Goal: Information Seeking & Learning: Check status

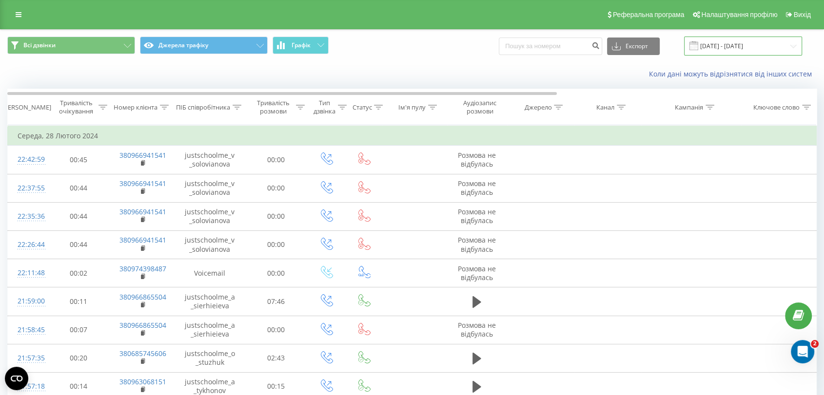
click at [673, 42] on input "[DATE] - [DATE]" at bounding box center [743, 46] width 118 height 19
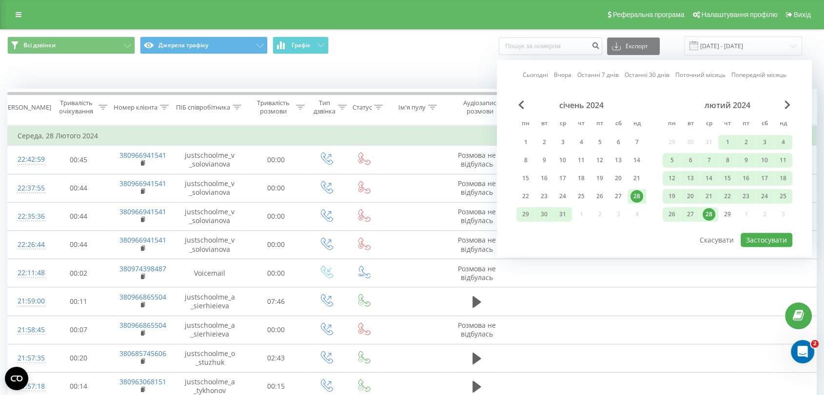
click at [554, 75] on div "Сьогодні Вчора Останні 7 днів Останні 30 днів Поточний місяць Попередній місяць" at bounding box center [655, 75] width 264 height 10
click at [561, 74] on link "Вчора" at bounding box center [563, 75] width 18 height 9
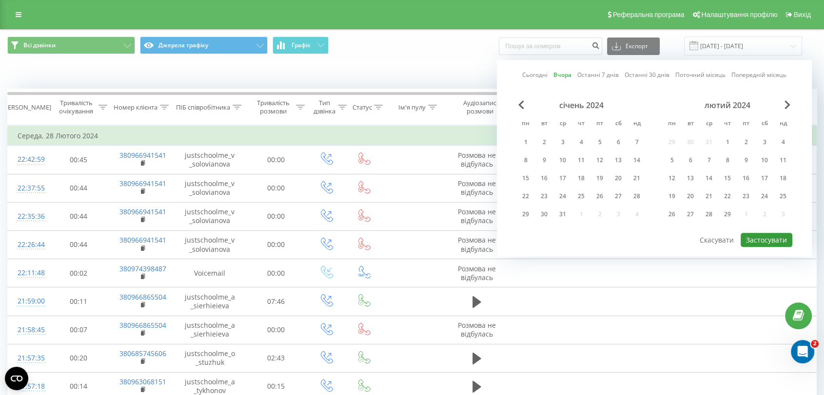
click at [673, 234] on button "Застосувати" at bounding box center [766, 240] width 52 height 14
type input "[DATE] - [DATE]"
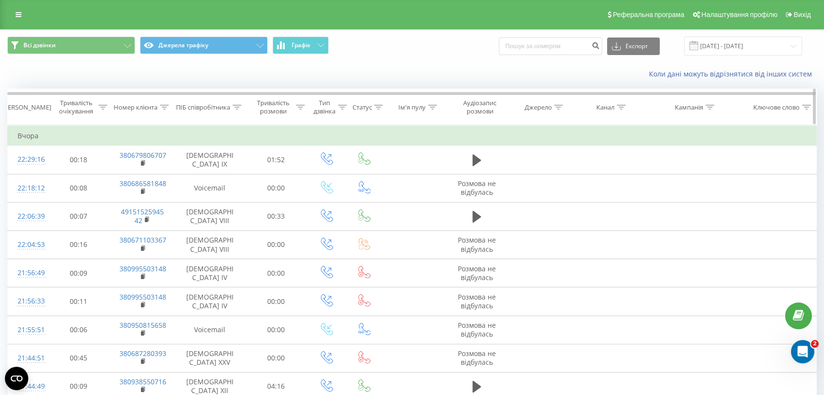
click at [234, 99] on th "ПІБ співробітника" at bounding box center [210, 107] width 70 height 36
click at [233, 106] on icon at bounding box center [237, 107] width 9 height 5
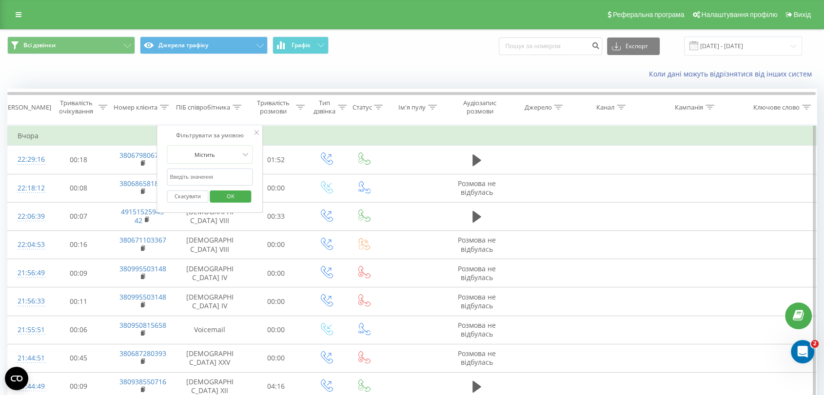
click at [239, 172] on input "text" at bounding box center [210, 177] width 86 height 17
click button "OK" at bounding box center [230, 197] width 41 height 12
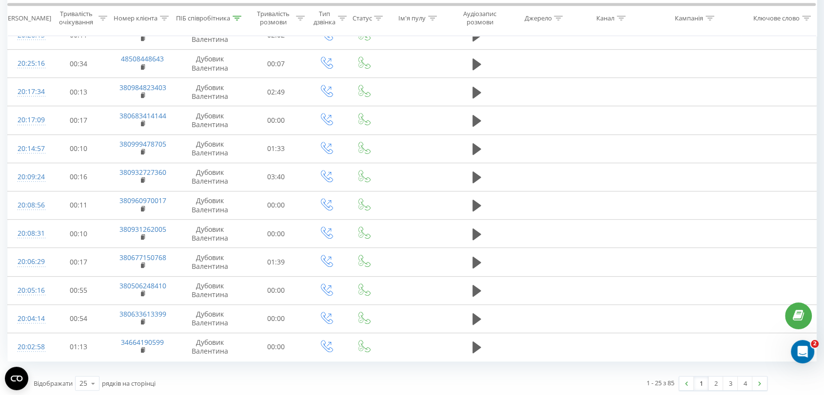
scroll to position [495, 0]
click at [87, 308] on icon at bounding box center [93, 382] width 15 height 19
click at [80, 308] on span "10" at bounding box center [83, 325] width 8 height 9
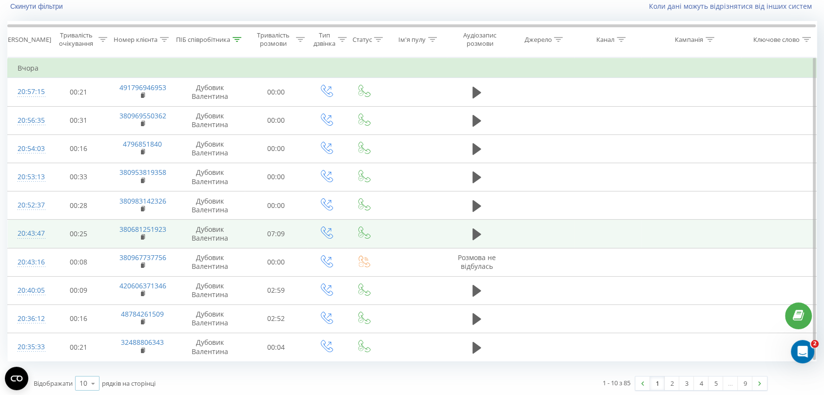
scroll to position [70, 0]
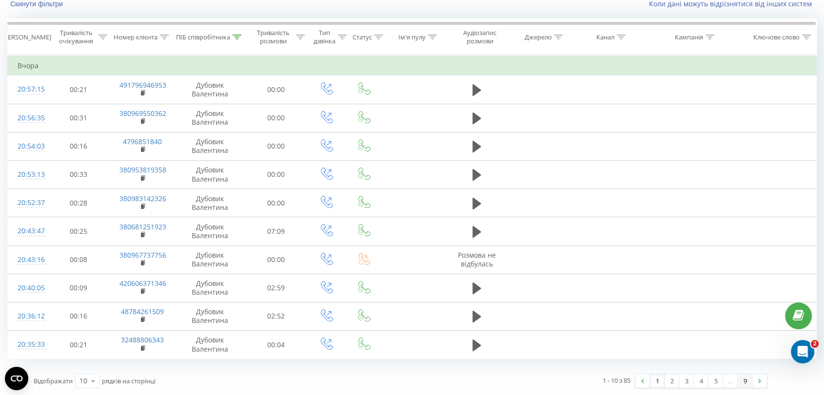
click at [673, 308] on link "9" at bounding box center [745, 381] width 15 height 14
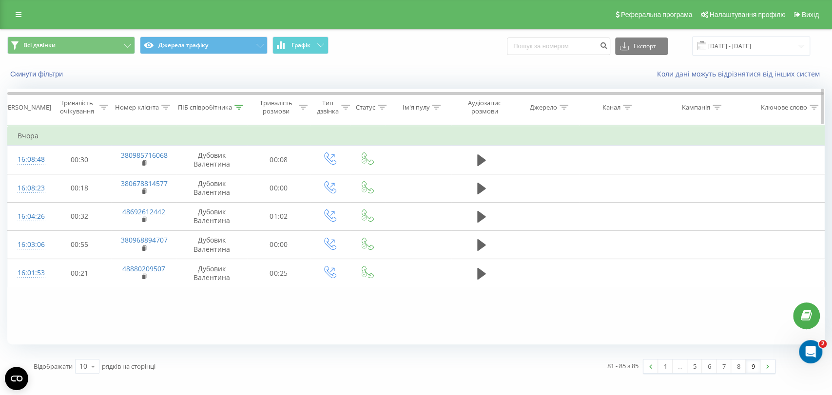
click at [234, 103] on div "ПІБ співробітника" at bounding box center [210, 107] width 65 height 8
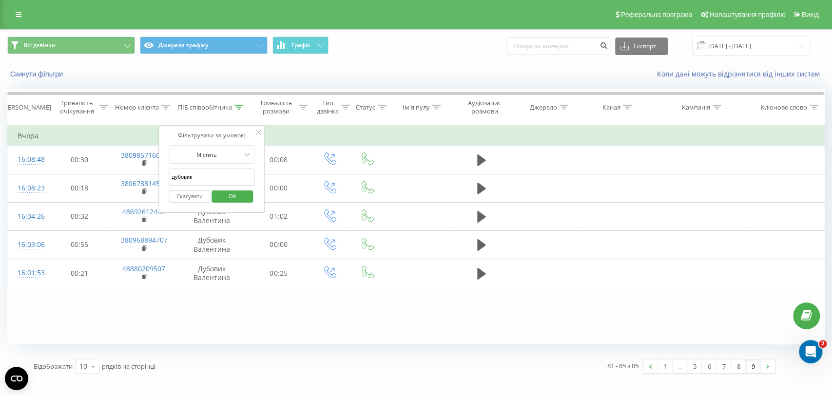
click at [230, 181] on input "дубовик" at bounding box center [212, 177] width 86 height 17
click button "OK" at bounding box center [232, 197] width 41 height 12
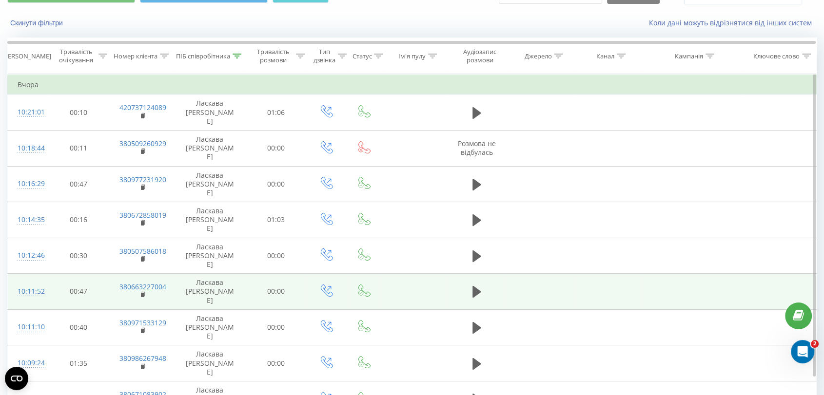
scroll to position [70, 0]
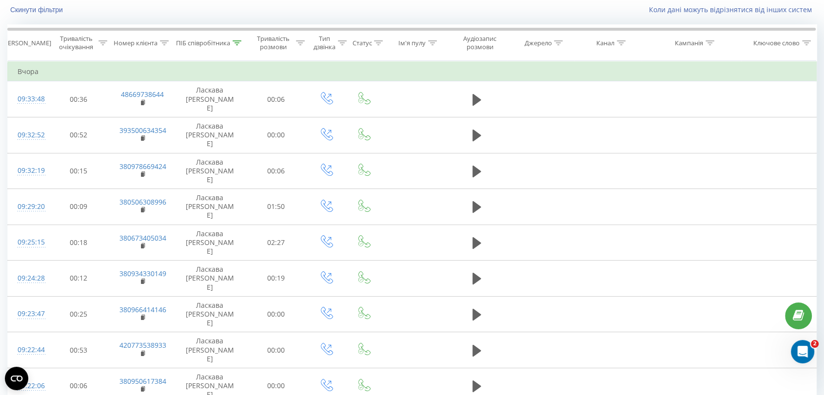
scroll to position [41, 0]
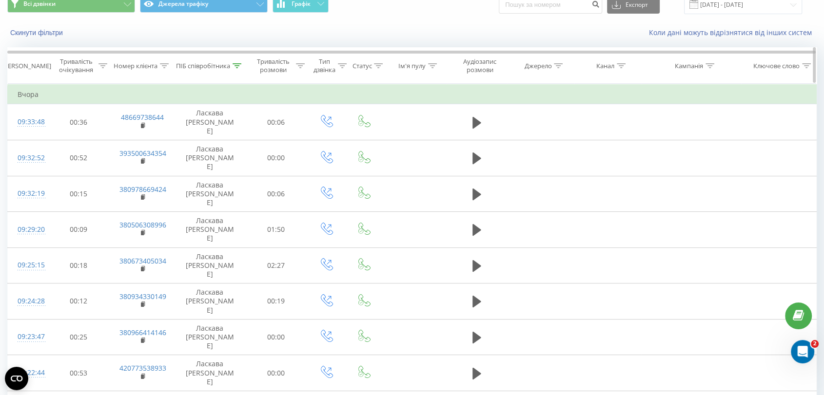
click at [234, 62] on div at bounding box center [237, 66] width 9 height 8
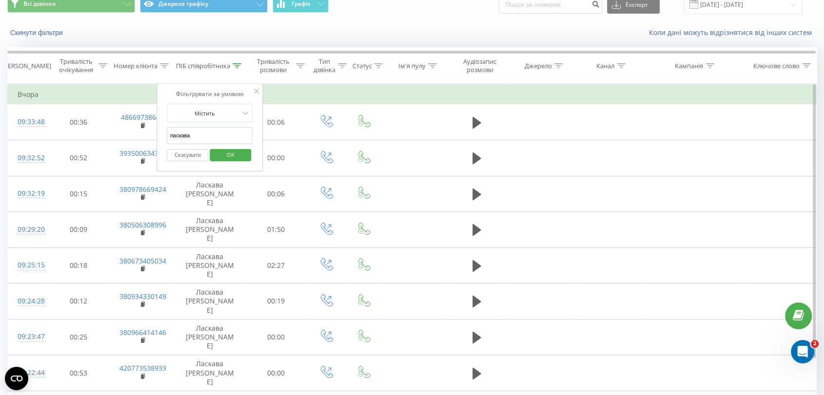
click at [223, 132] on input "ласкава" at bounding box center [210, 135] width 86 height 17
click at [223, 132] on input "к" at bounding box center [210, 135] width 86 height 17
click at [238, 158] on span "OK" at bounding box center [230, 154] width 27 height 15
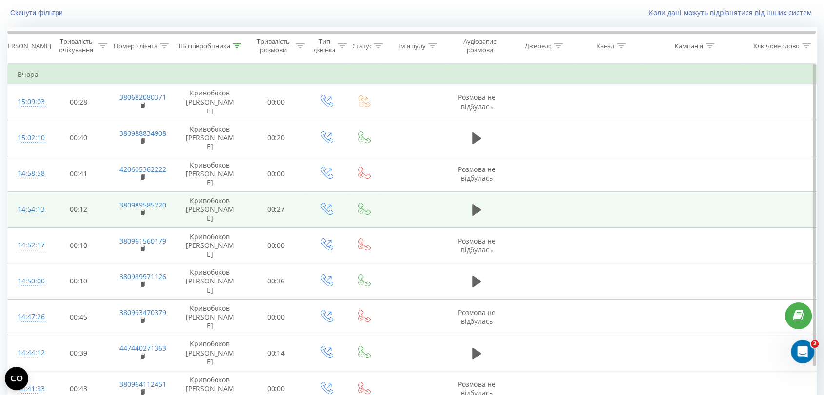
scroll to position [70, 0]
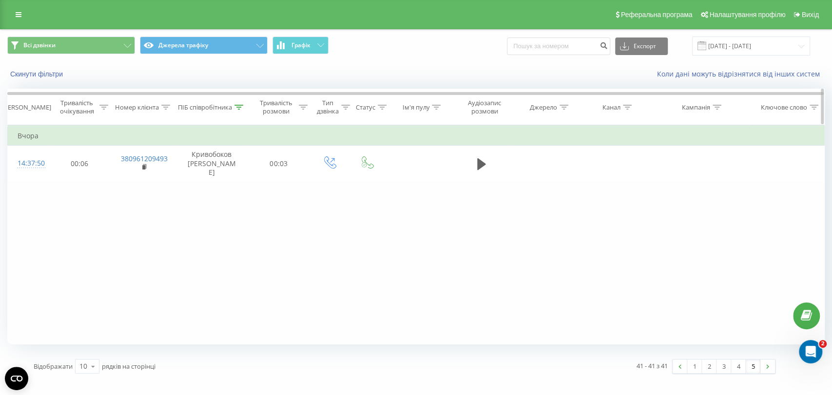
click at [234, 115] on th "ПІБ співробітника" at bounding box center [211, 107] width 71 height 36
click at [239, 112] on th "ПІБ співробітника" at bounding box center [211, 107] width 71 height 36
click at [240, 105] on icon at bounding box center [238, 107] width 9 height 5
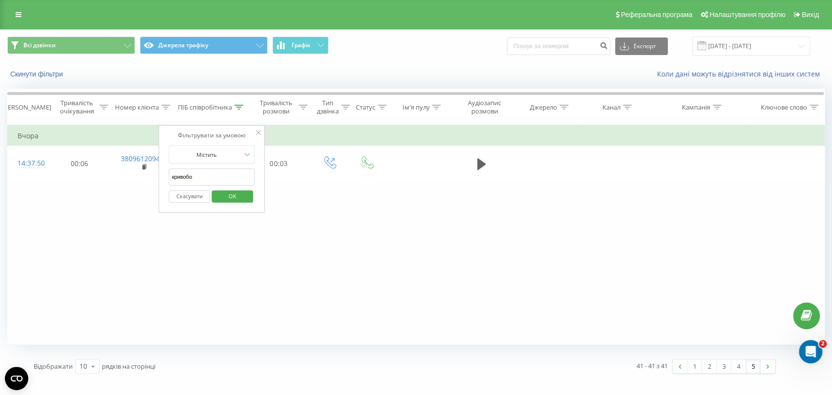
click at [223, 173] on input "кривобо" at bounding box center [212, 177] width 86 height 17
click button "OK" at bounding box center [232, 197] width 41 height 12
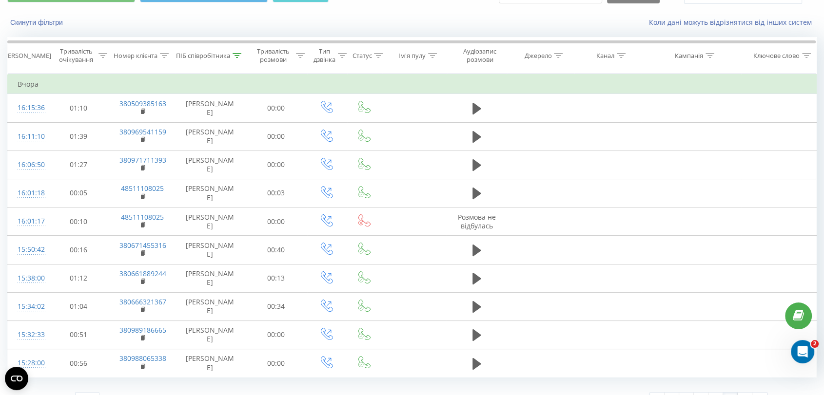
scroll to position [70, 0]
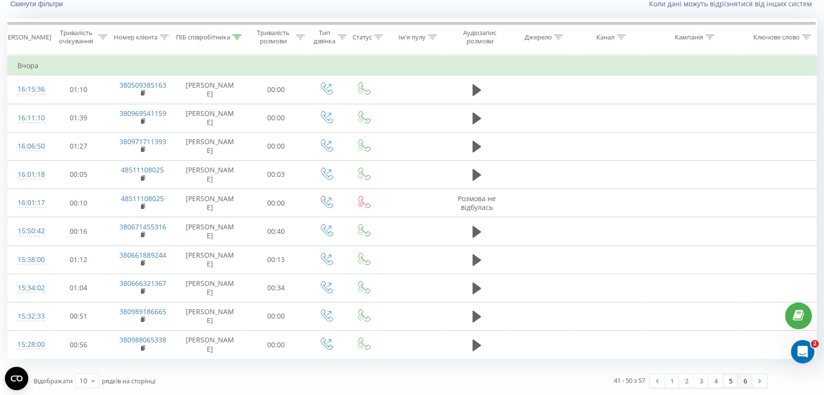
click at [673, 308] on link "6" at bounding box center [745, 381] width 15 height 14
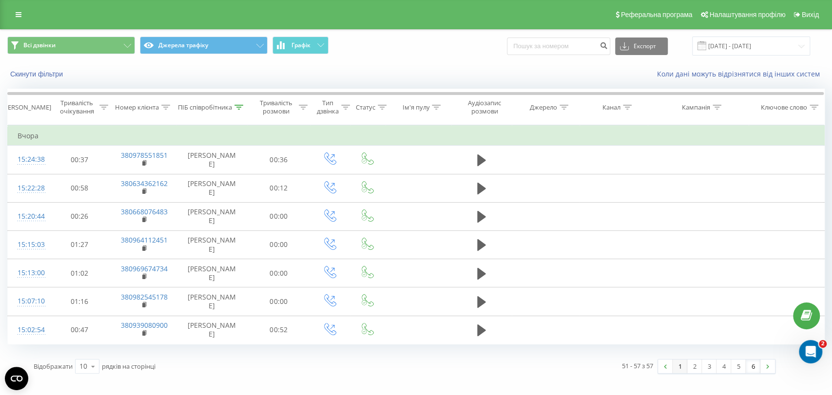
click at [673, 308] on link "1" at bounding box center [680, 367] width 15 height 14
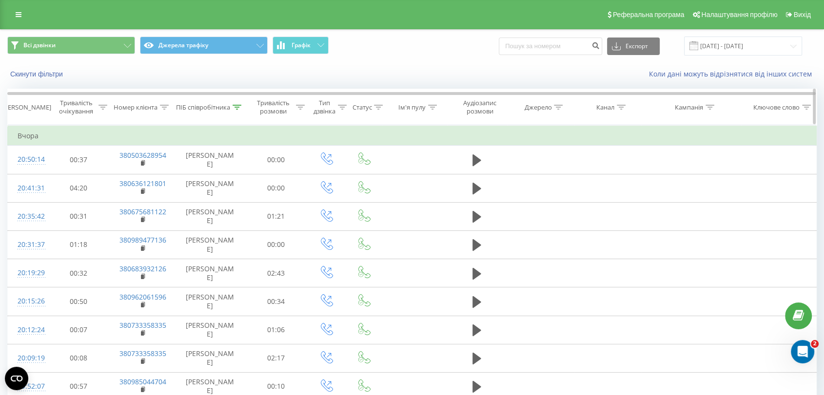
click at [222, 106] on div "ПІБ співробітника" at bounding box center [203, 107] width 54 height 8
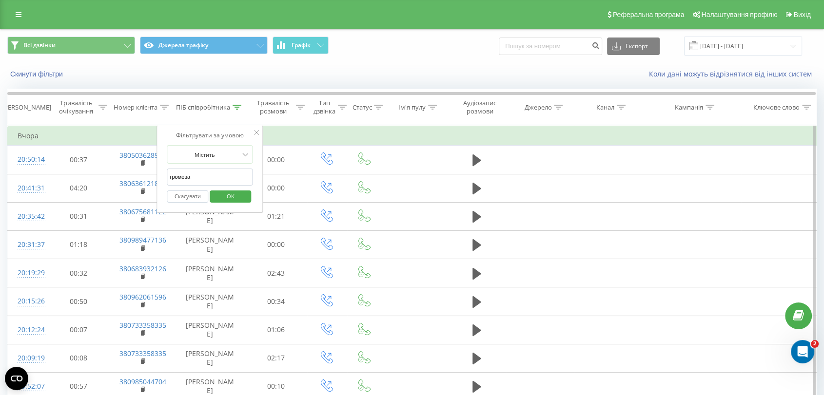
click at [222, 170] on input "громова" at bounding box center [210, 177] width 86 height 17
click button "OK" at bounding box center [230, 197] width 41 height 12
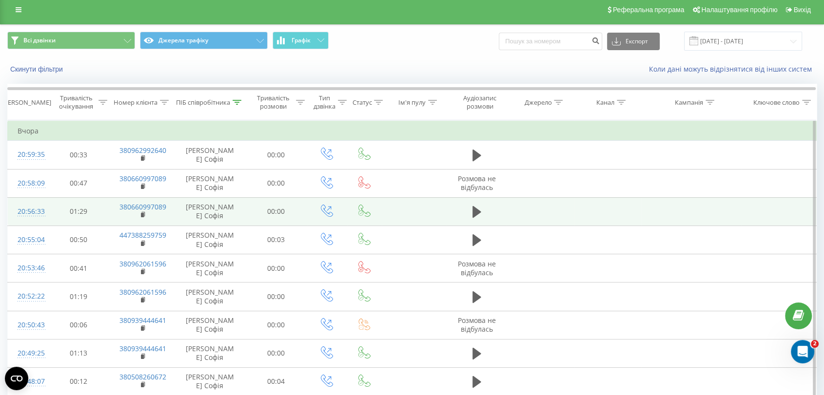
scroll to position [70, 0]
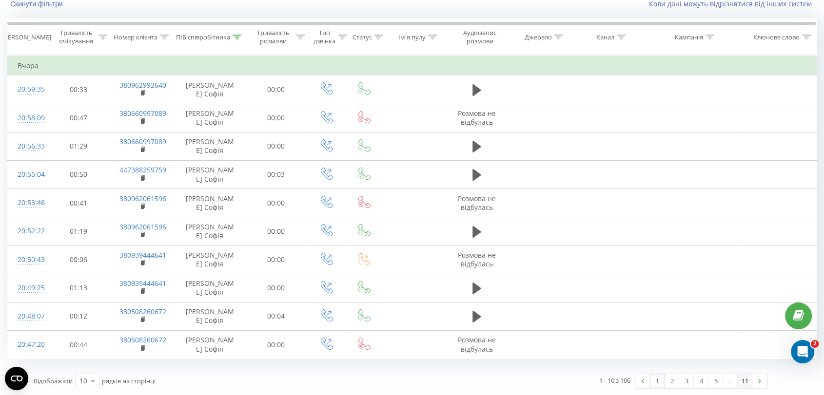
click at [673, 308] on link "11" at bounding box center [745, 381] width 15 height 14
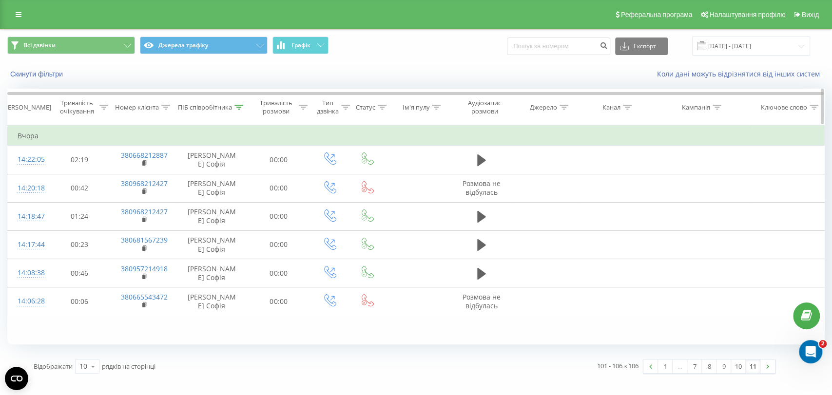
click at [234, 100] on th "ПІБ співробітника" at bounding box center [211, 107] width 71 height 36
click at [241, 108] on icon at bounding box center [238, 107] width 9 height 5
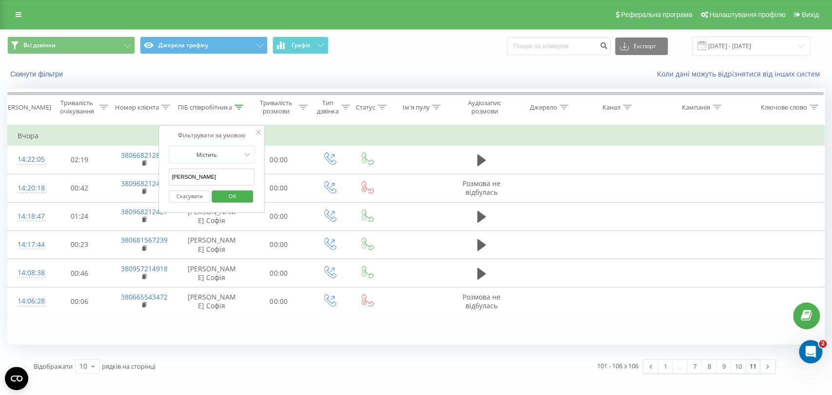
click at [236, 169] on input "[PERSON_NAME]" at bounding box center [212, 177] width 86 height 17
type input "жуков"
click button "OK" at bounding box center [232, 197] width 41 height 12
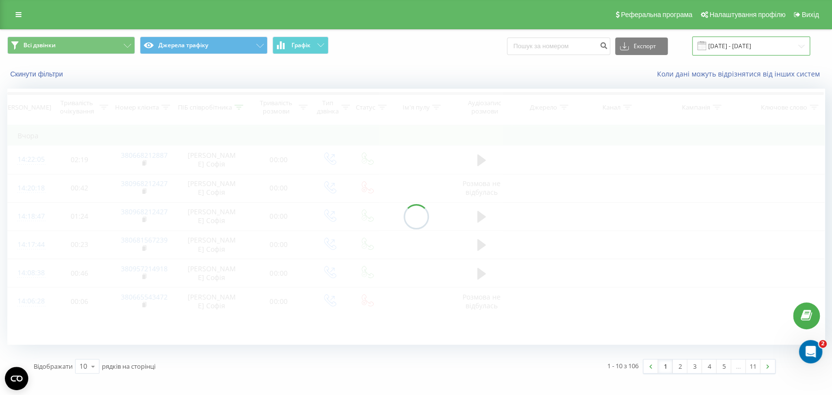
click at [673, 45] on input "[DATE] - [DATE]" at bounding box center [751, 46] width 118 height 19
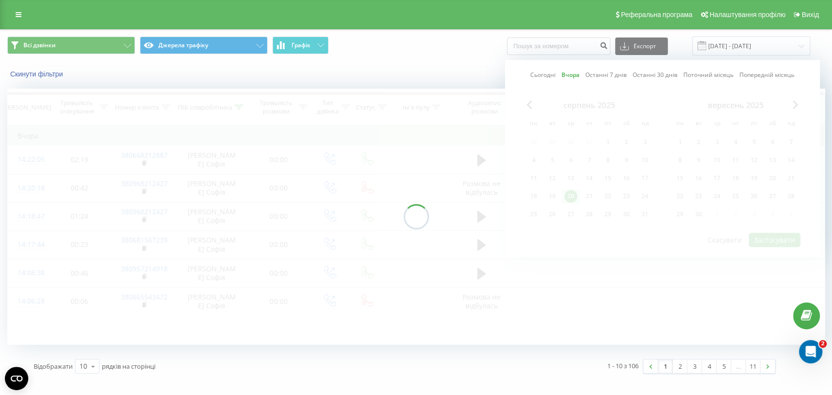
click at [590, 194] on div at bounding box center [416, 217] width 818 height 256
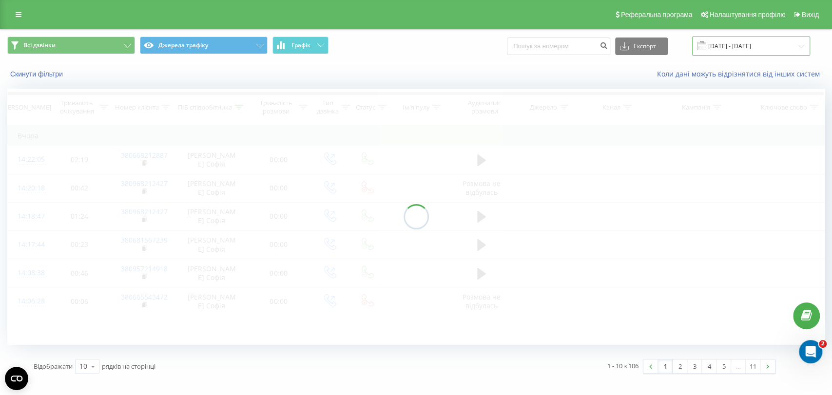
click at [673, 45] on input "[DATE] - [DATE]" at bounding box center [751, 46] width 118 height 19
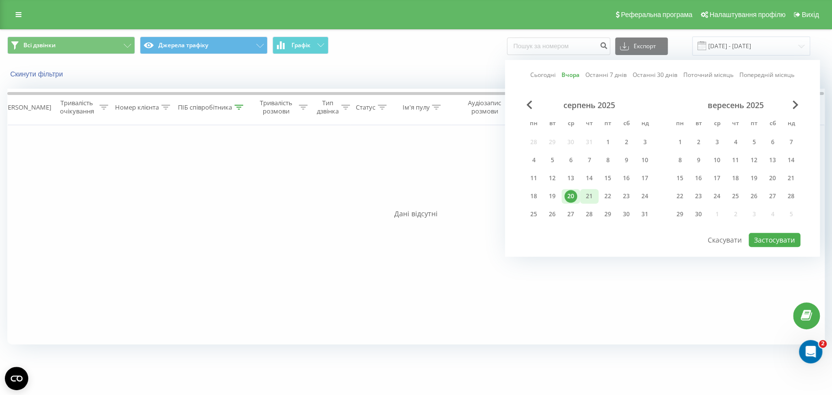
click at [592, 198] on div "21" at bounding box center [589, 196] width 13 height 13
click at [673, 235] on button "Застосувати" at bounding box center [775, 240] width 52 height 14
type input "[DATE] - [DATE]"
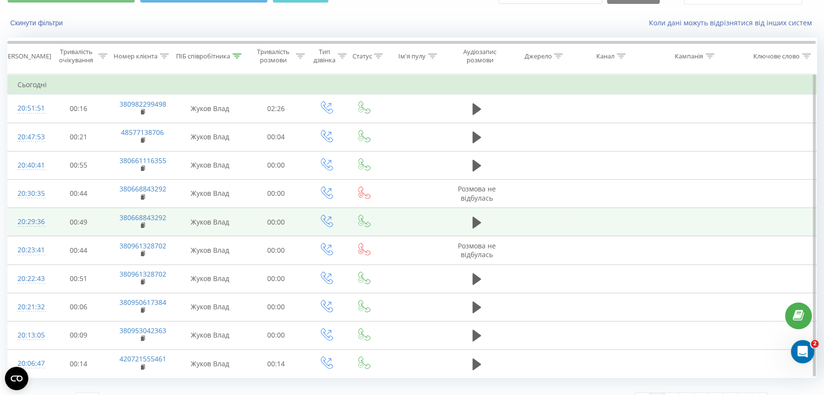
scroll to position [70, 0]
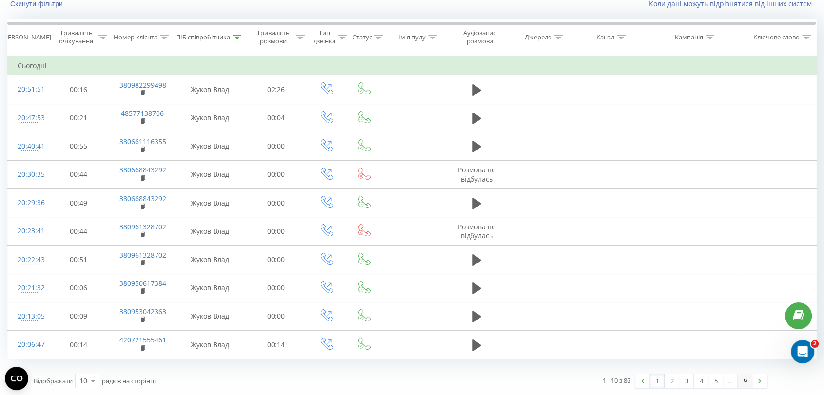
click at [673, 308] on link "9" at bounding box center [745, 381] width 15 height 14
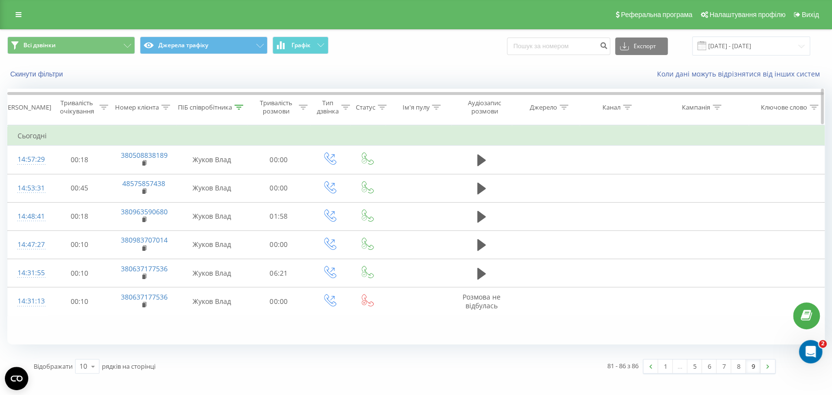
click at [246, 112] on th "ПІБ співробітника" at bounding box center [211, 107] width 71 height 36
click at [233, 110] on div "ПІБ співробітника" at bounding box center [210, 107] width 65 height 8
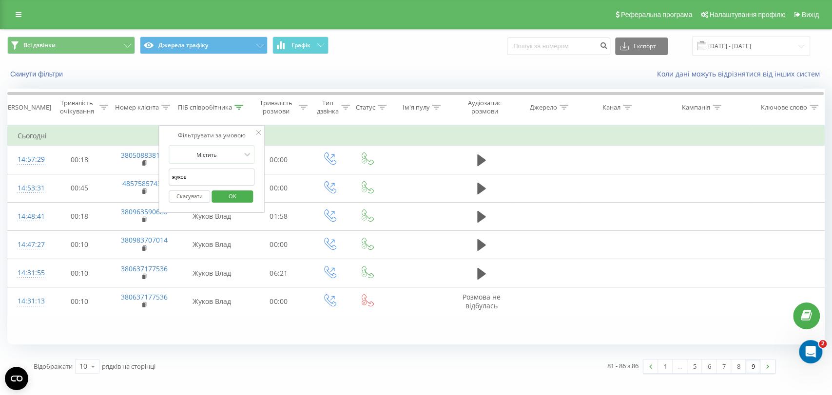
click at [234, 179] on input "жуков" at bounding box center [212, 177] width 86 height 17
click button "OK" at bounding box center [232, 197] width 41 height 12
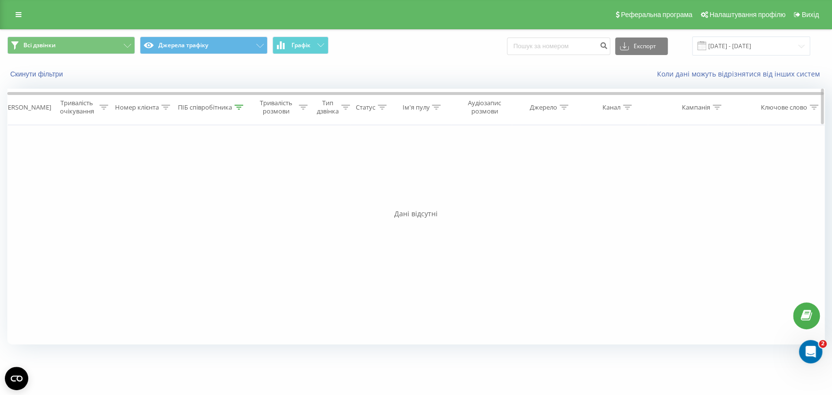
click at [241, 101] on th "ПІБ співробітника" at bounding box center [211, 107] width 71 height 36
click at [235, 106] on icon at bounding box center [238, 107] width 9 height 5
click at [220, 177] on input "[PERSON_NAME]" at bounding box center [212, 177] width 86 height 17
click button "OK" at bounding box center [232, 197] width 41 height 12
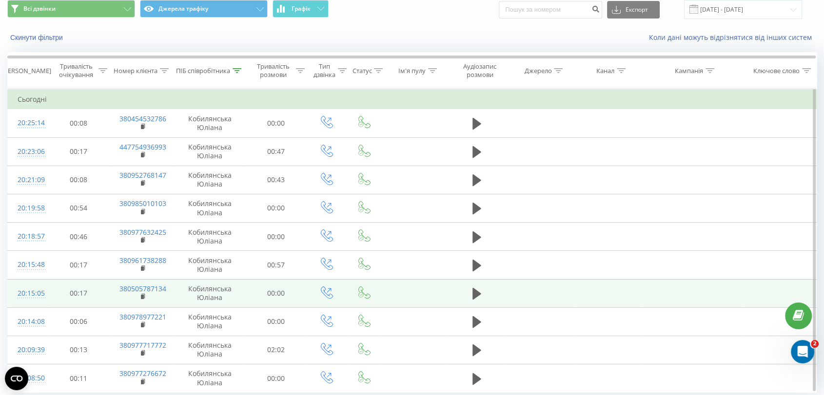
scroll to position [70, 0]
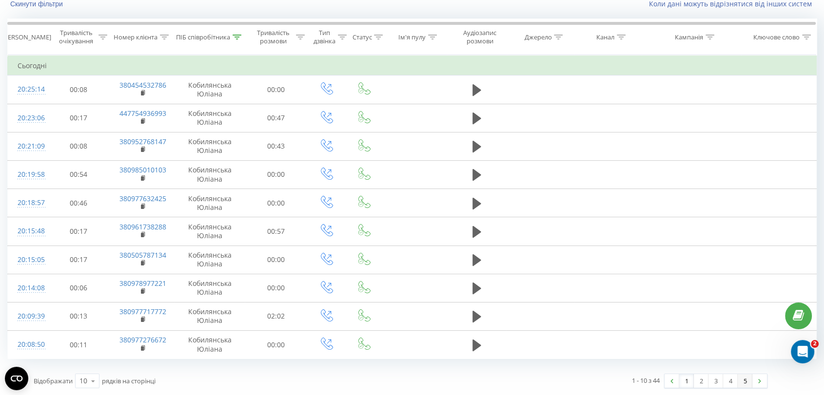
click at [673, 308] on link "5" at bounding box center [745, 381] width 15 height 14
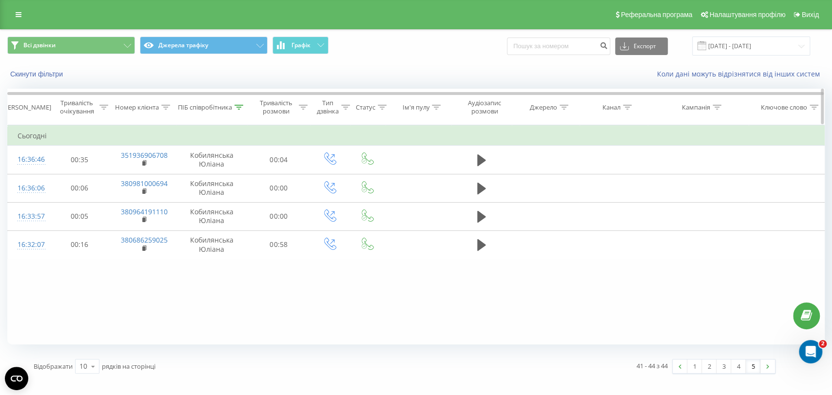
click at [234, 109] on icon at bounding box center [238, 107] width 9 height 5
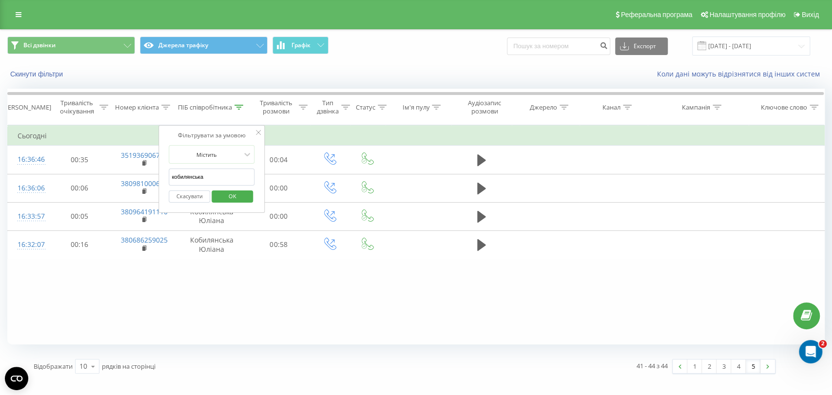
click at [212, 180] on input "кобилянська" at bounding box center [212, 177] width 86 height 17
click button "OK" at bounding box center [232, 197] width 41 height 12
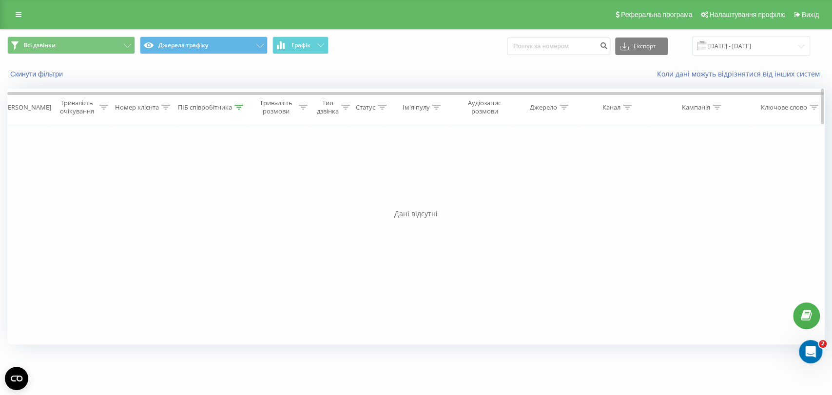
click at [217, 110] on div "ПІБ співробітника" at bounding box center [205, 107] width 54 height 8
click at [220, 175] on input "городенко" at bounding box center [212, 177] width 86 height 17
click button "OK" at bounding box center [232, 197] width 41 height 12
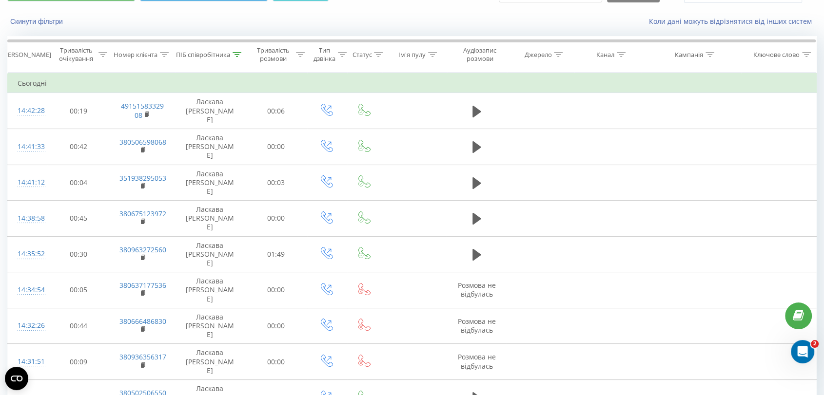
scroll to position [70, 0]
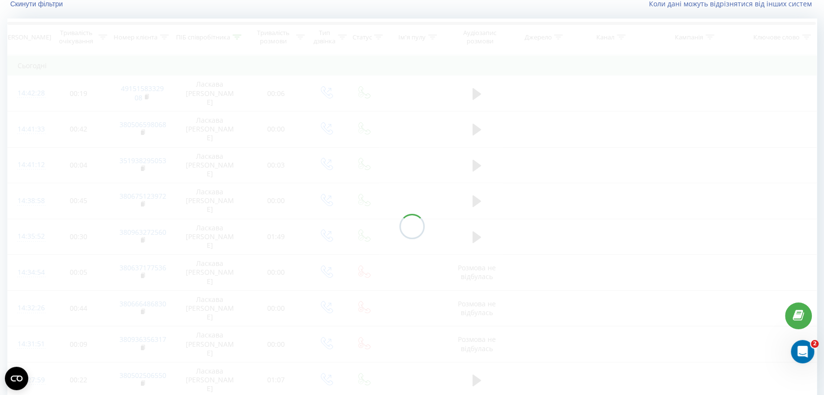
scroll to position [64, 0]
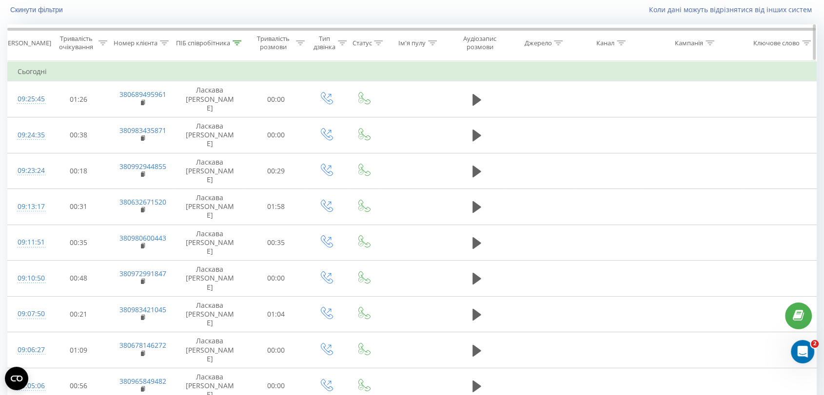
click at [214, 52] on th "ПІБ співробітника" at bounding box center [210, 43] width 70 height 36
click at [219, 39] on div "ПІБ співробітника" at bounding box center [203, 43] width 54 height 8
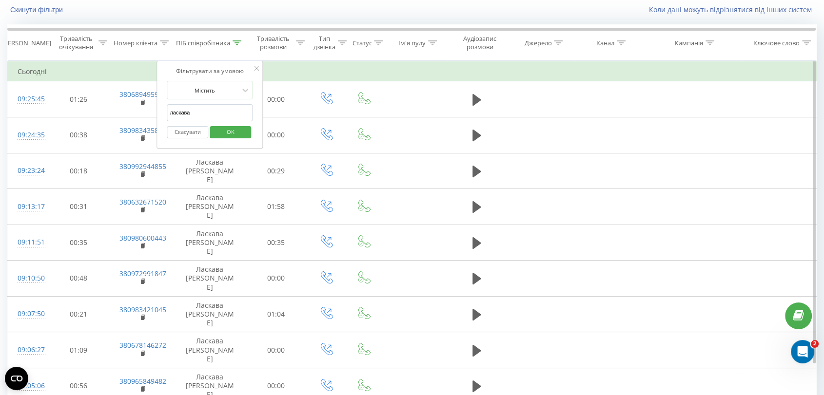
click at [218, 107] on input "ласкава" at bounding box center [210, 112] width 86 height 17
type input "дубовик"
click button "OK" at bounding box center [230, 132] width 41 height 12
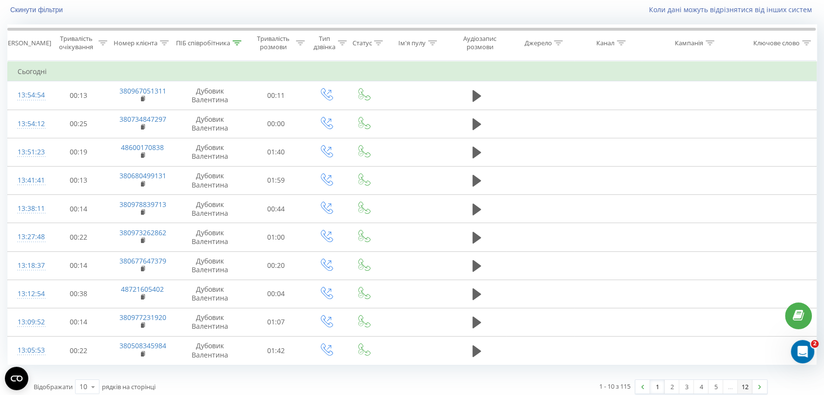
click at [673, 308] on link "12" at bounding box center [745, 387] width 15 height 14
